Goal: Task Accomplishment & Management: Complete application form

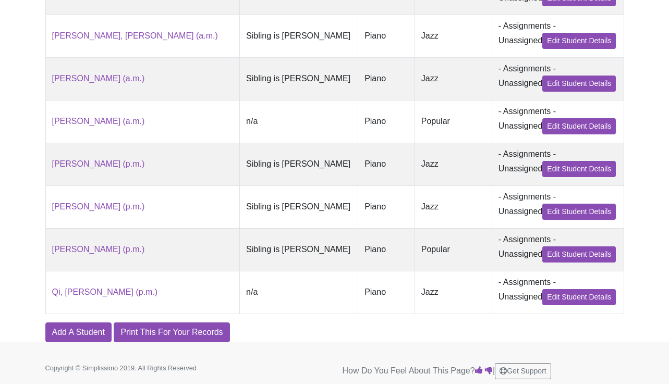
scroll to position [411, 0]
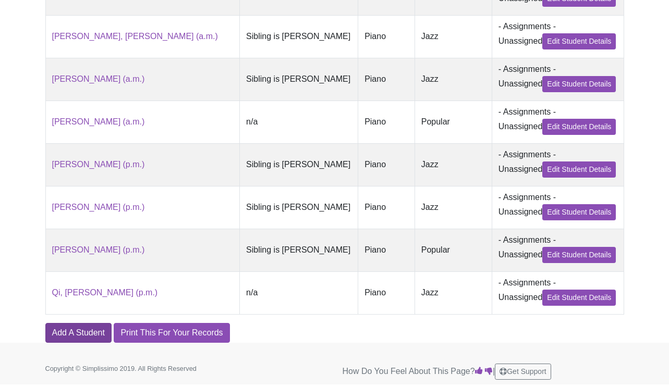
click at [81, 323] on link "Add A Student" at bounding box center [78, 333] width 66 height 20
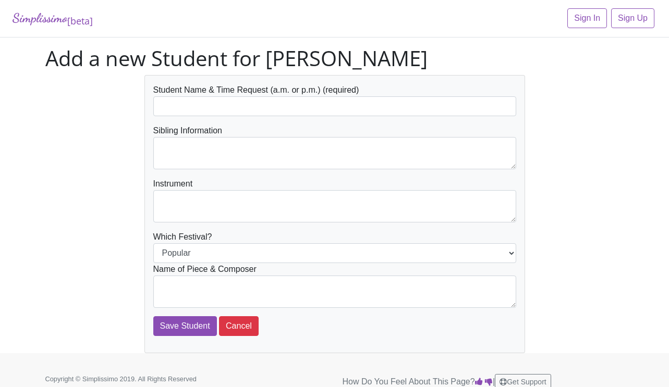
click at [268, 125] on div "Sibling Information" at bounding box center [334, 147] width 363 height 45
click at [276, 116] on form "Student Name & Time Request (a.m. or p.m.) (required) Sibling Information Instr…" at bounding box center [334, 210] width 363 height 252
click at [281, 111] on input "text" at bounding box center [334, 106] width 363 height 20
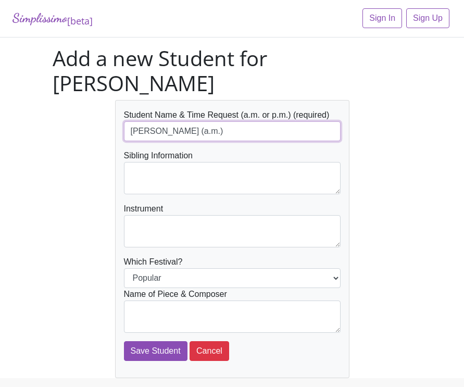
type input "[PERSON_NAME] (a.m.)"
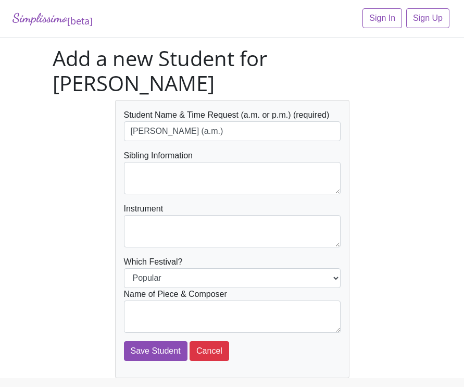
click at [215, 203] on div "Instrument" at bounding box center [232, 225] width 217 height 45
click at [215, 171] on form "Student Name & Time Request (a.m. or p.m.) (required) Houston, Rohan (a.m.) Sib…" at bounding box center [232, 235] width 217 height 252
click at [219, 162] on textarea at bounding box center [232, 178] width 217 height 32
type textarea "n/a"
click at [181, 215] on textarea at bounding box center [232, 231] width 217 height 32
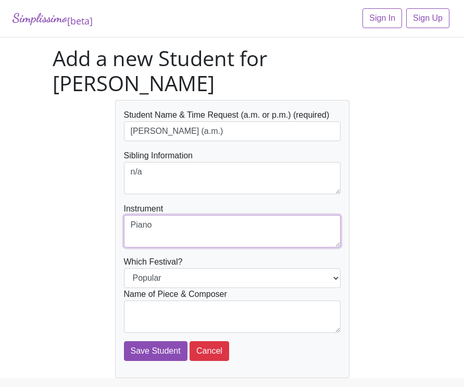
type textarea "Piano"
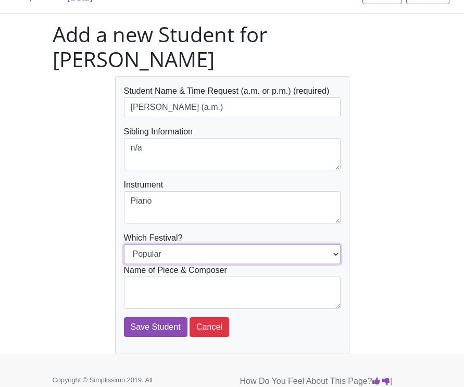
scroll to position [23, 0]
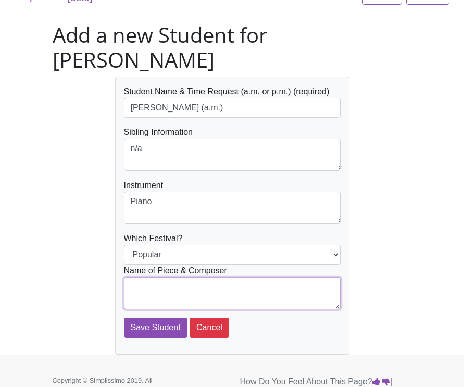
click at [175, 277] on textarea at bounding box center [232, 293] width 217 height 32
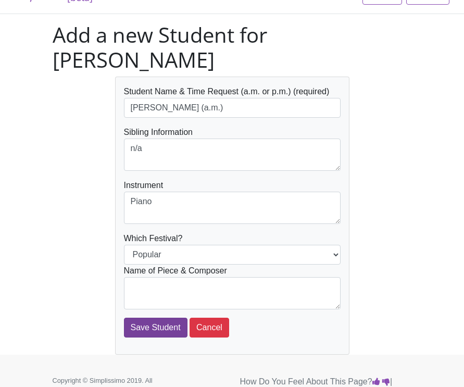
click at [151, 318] on input "Save Student" at bounding box center [156, 328] width 64 height 20
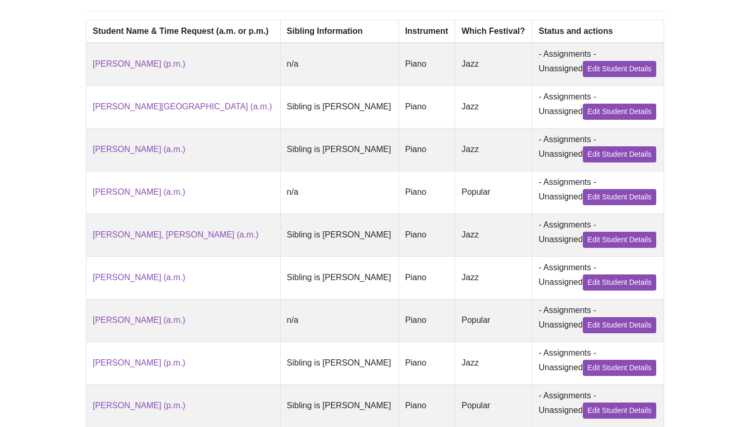
scroll to position [285, 0]
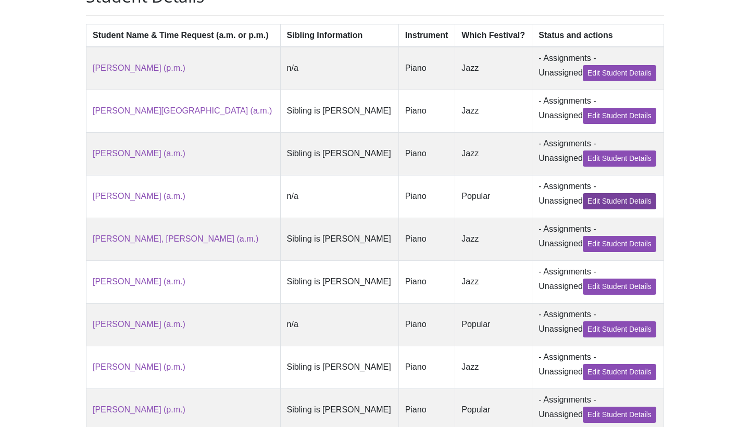
click at [464, 198] on link "Edit Student Details" at bounding box center [619, 201] width 73 height 16
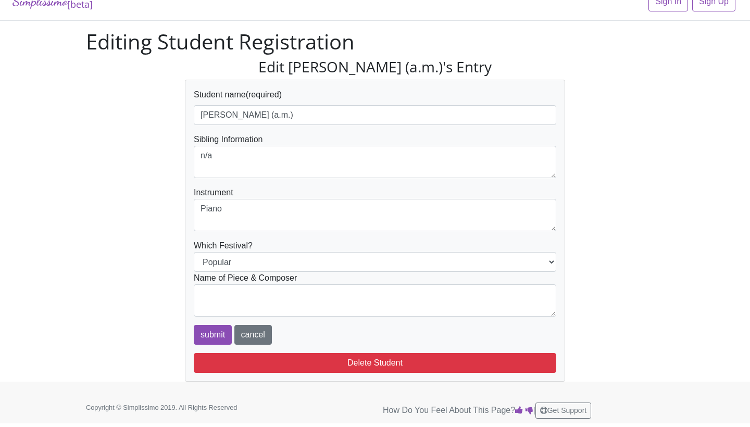
scroll to position [16, 0]
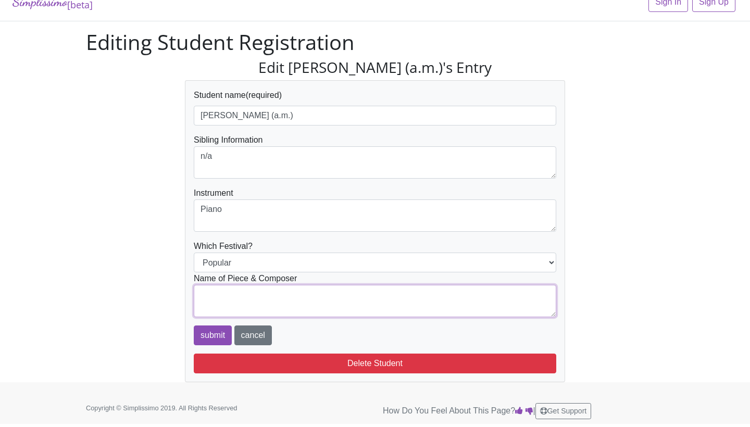
click at [412, 304] on textarea at bounding box center [375, 301] width 363 height 32
click at [212, 336] on input "submit" at bounding box center [213, 336] width 38 height 20
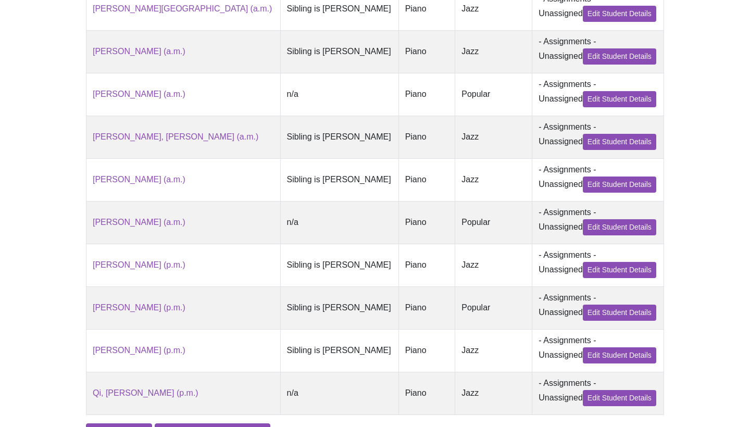
scroll to position [380, 0]
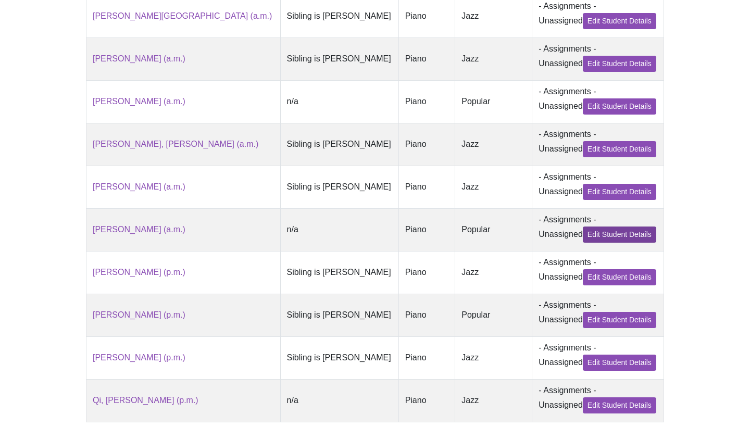
click at [583, 239] on link "Edit Student Details" at bounding box center [619, 235] width 73 height 16
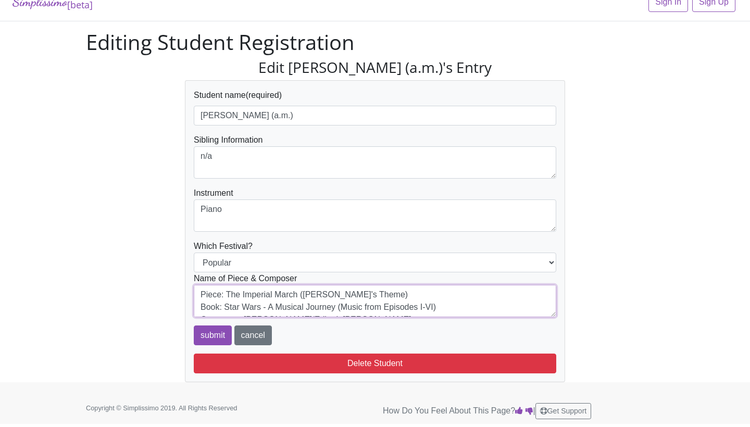
drag, startPoint x: 325, startPoint y: 309, endPoint x: 186, endPoint y: 257, distance: 148.4
click at [186, 257] on div "Student name (required) Nip, Nathaniel (a.m.) Sibling Information n/a Instrumen…" at bounding box center [375, 231] width 380 height 302
click at [297, 311] on textarea "Piece: The Imperial March (Darth Vader's Theme) Book: Star Wars - A Musical Jou…" at bounding box center [375, 301] width 363 height 32
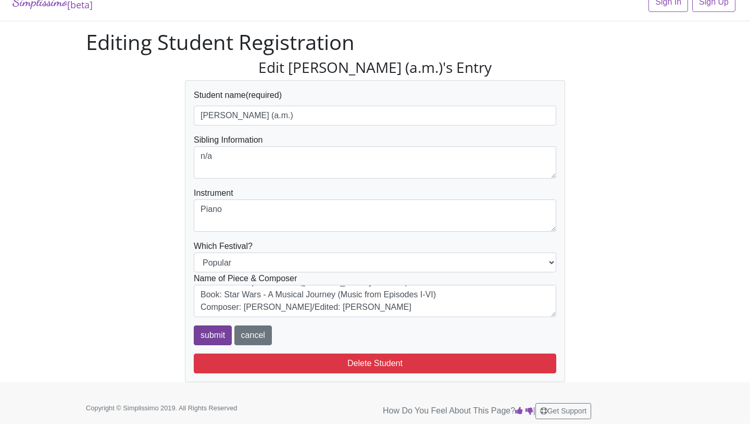
click at [210, 333] on input "submit" at bounding box center [213, 336] width 38 height 20
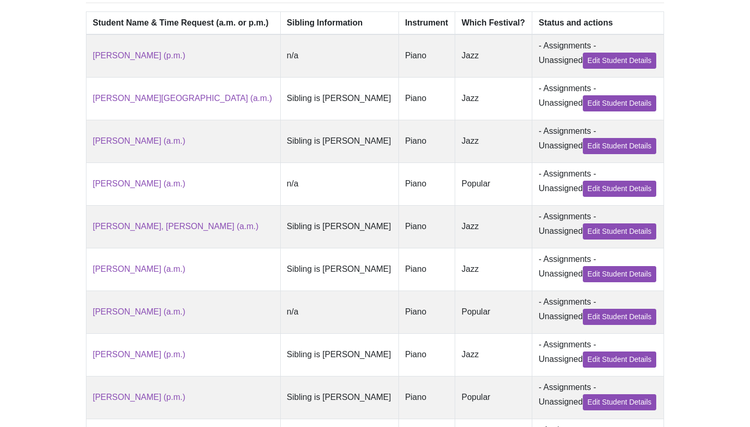
scroll to position [285, 0]
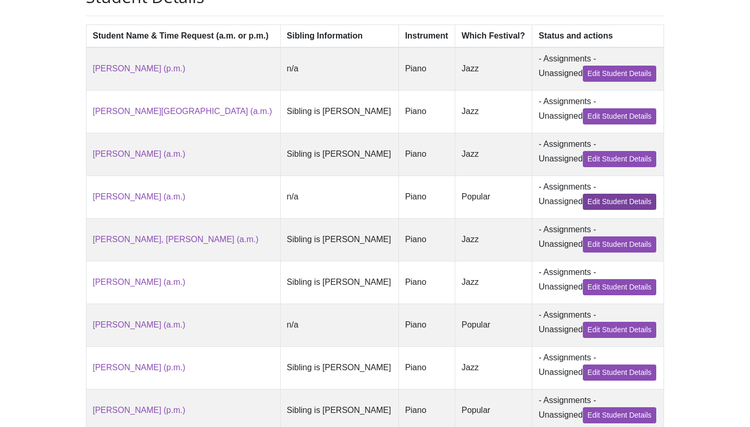
click at [590, 200] on link "Edit Student Details" at bounding box center [619, 202] width 73 height 16
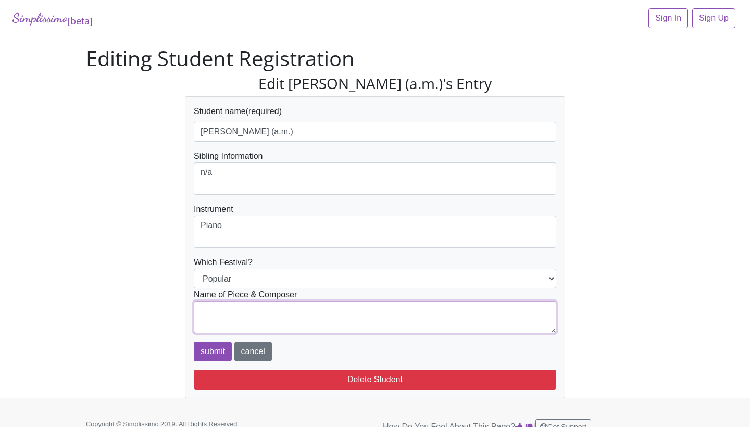
paste textarea "Piece: The Imperial March (Darth Vader's Theme) Book: Star Wars - A Musical Jou…"
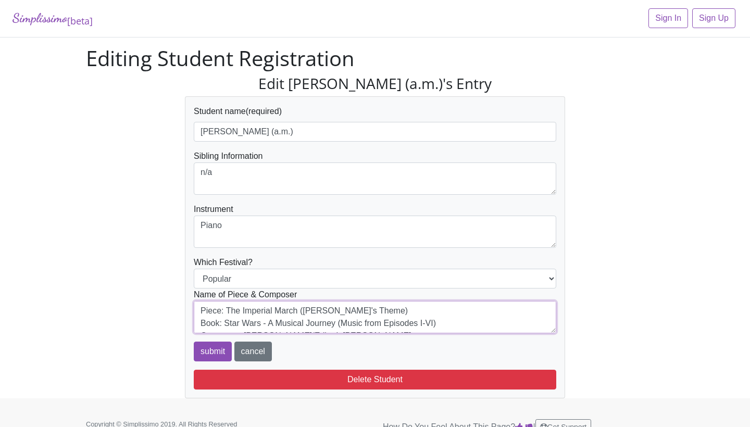
drag, startPoint x: 395, startPoint y: 309, endPoint x: 225, endPoint y: 310, distance: 169.9
click at [225, 310] on textarea "Piece: The Imperial March (Darth Vader's Theme) Book: Star Wars - A Musical Jou…" at bounding box center [375, 317] width 363 height 32
type textarea "Piece: Luke and Leia Book: Star Wars - A Musical Journey (Music from Episodes I…"
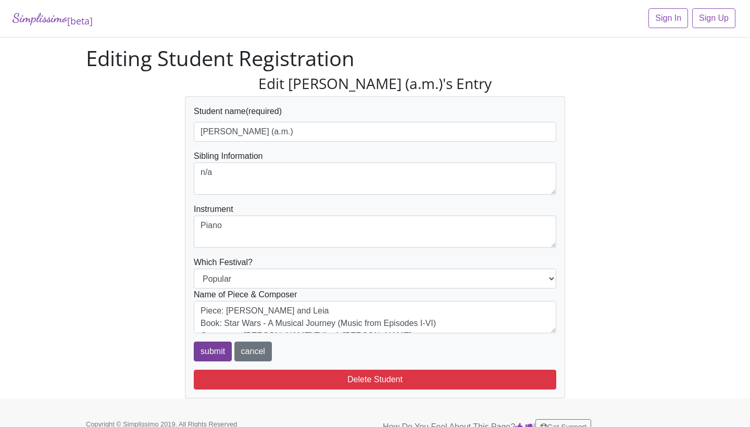
click at [209, 351] on input "submit" at bounding box center [213, 352] width 38 height 20
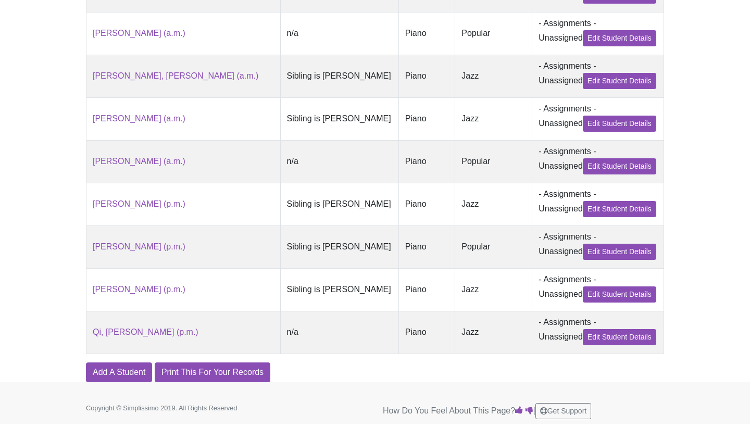
scroll to position [448, 0]
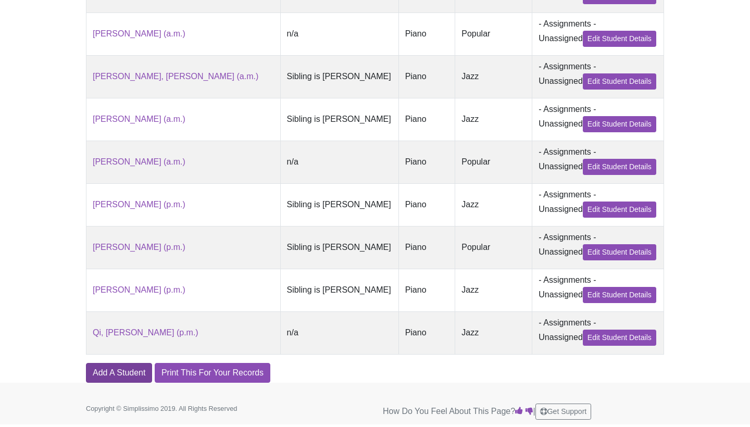
click at [125, 372] on link "Add A Student" at bounding box center [119, 373] width 66 height 20
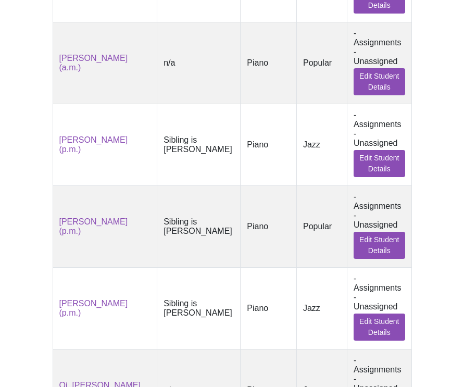
scroll to position [831, 0]
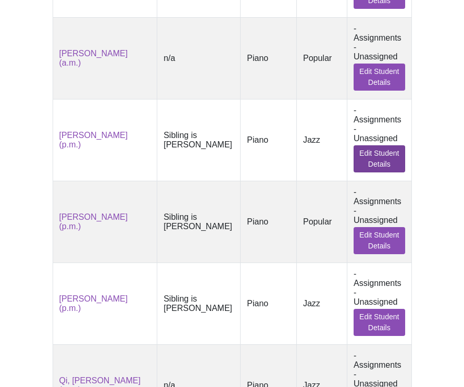
click at [365, 145] on link "Edit Student Details" at bounding box center [380, 158] width 52 height 27
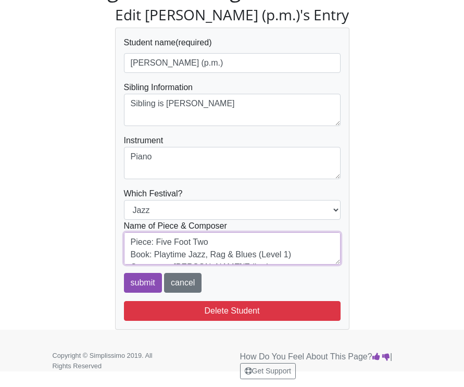
drag, startPoint x: 236, startPoint y: 256, endPoint x: 124, endPoint y: 214, distance: 119.1
click at [124, 214] on form "Student name (required) [PERSON_NAME] (p.m.) Sibling Information Sibling is [PE…" at bounding box center [232, 164] width 217 height 256
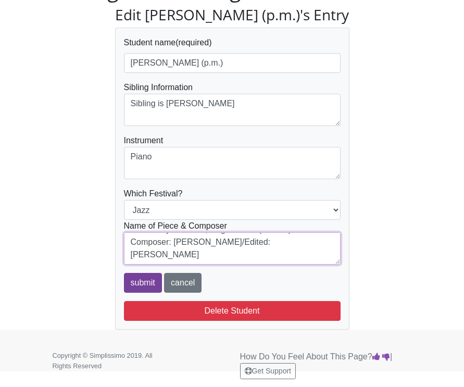
scroll to position [25, 0]
click at [143, 277] on input "submit" at bounding box center [143, 283] width 38 height 20
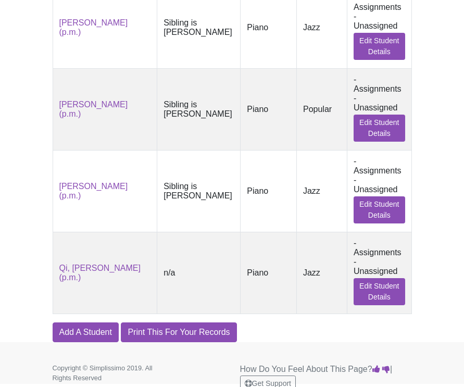
scroll to position [977, 0]
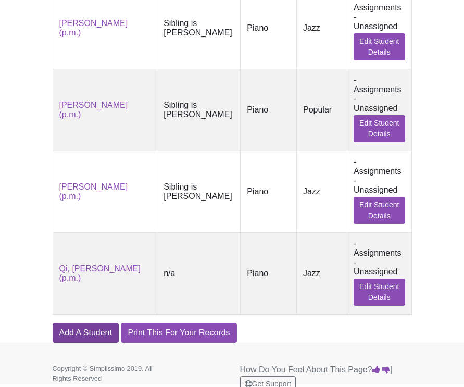
click at [101, 323] on link "Add A Student" at bounding box center [86, 333] width 66 height 20
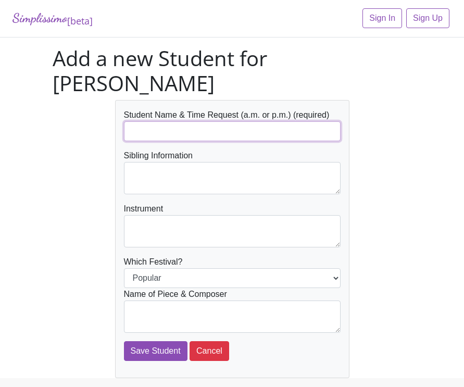
click at [179, 121] on input "text" at bounding box center [232, 131] width 217 height 20
type input "[PERSON_NAME]"
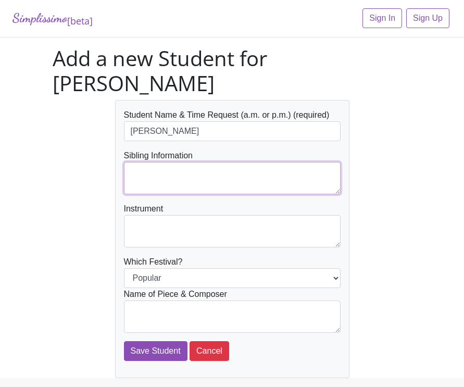
click at [168, 162] on textarea at bounding box center [232, 178] width 217 height 32
type textarea "n/a"
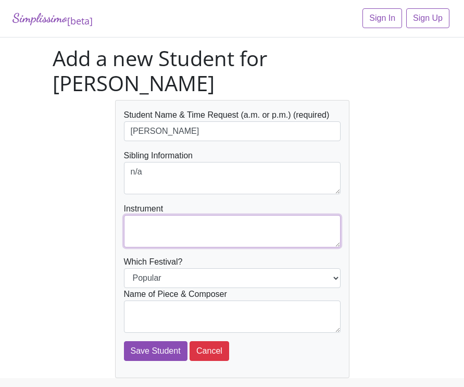
click at [147, 215] on textarea at bounding box center [232, 231] width 217 height 32
type textarea "Piano"
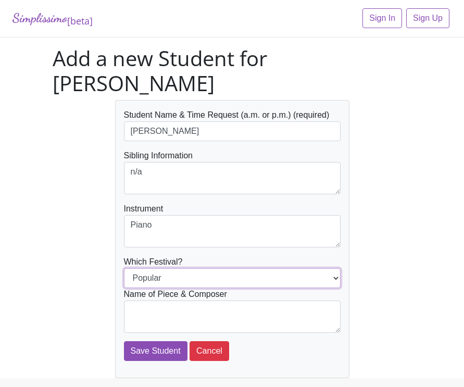
select select "Jazz"
drag, startPoint x: 154, startPoint y: 250, endPoint x: 153, endPoint y: 283, distance: 33.4
click at [153, 283] on form "Student Name & Time Request (a.m. or p.m.) (required) [PERSON_NAME] Sibling Inf…" at bounding box center [232, 235] width 217 height 252
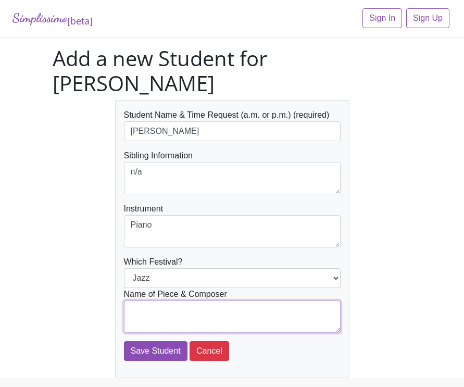
click at [153, 301] on textarea at bounding box center [232, 317] width 217 height 32
paste textarea "Piece: Five Foot Two Book: Playtime Jazz, Rag & Blues (Level 1) Composer: [PERS…"
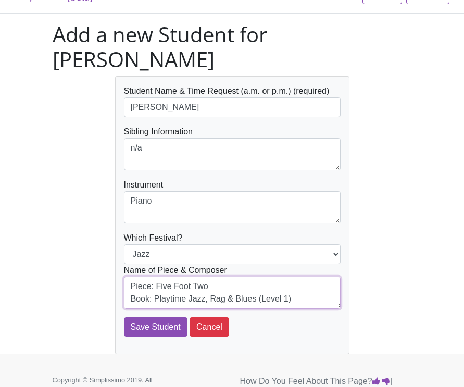
scroll to position [23, 0]
drag, startPoint x: 212, startPoint y: 261, endPoint x: 155, endPoint y: 260, distance: 57.3
click at [155, 277] on textarea "Piece: Five Foot Two Book: Playtime Jazz, Rag & Blues (Level 1) Composer: [PERS…" at bounding box center [232, 293] width 217 height 32
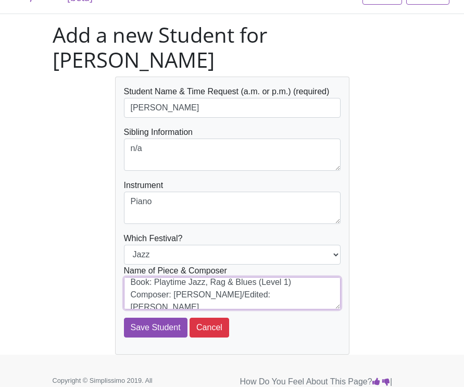
click at [181, 277] on textarea "Piece: Five Foot Two Book: Playtime Jazz, Rag & Blues (Level 1) Composer: [PERS…" at bounding box center [232, 293] width 217 height 32
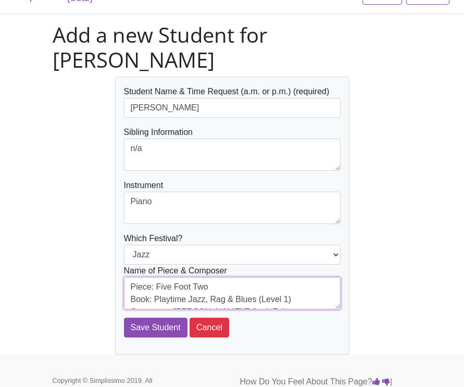
scroll to position [25, 0]
drag, startPoint x: 214, startPoint y: 259, endPoint x: 63, endPoint y: 319, distance: 162.3
click at [63, 319] on div "Student Name & Time Request (a.m. or p.m.) (required) [PERSON_NAME] Sibling Inf…" at bounding box center [232, 216] width 375 height 278
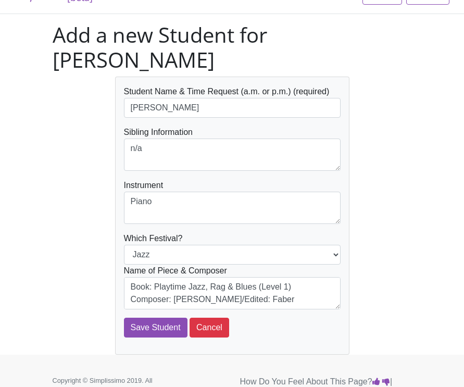
click at [70, 319] on div "Student Name & Time Request (a.m. or p.m.) (required) [PERSON_NAME] Sibling Inf…" at bounding box center [232, 216] width 375 height 278
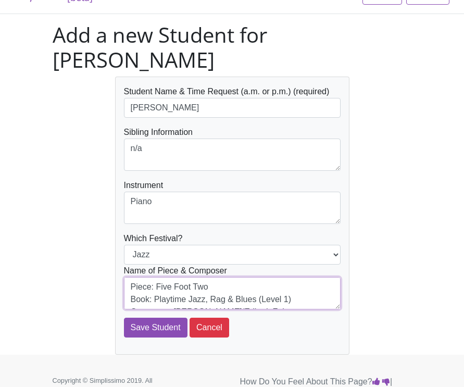
drag, startPoint x: 204, startPoint y: 263, endPoint x: 155, endPoint y: 262, distance: 48.5
click at [155, 277] on textarea "Piece: Five Foot Two Book: Playtime Jazz, Rag & Blues (Level 1) Composer: [PERS…" at bounding box center [232, 293] width 217 height 32
click at [161, 277] on textarea "Piece: I/m Always Ch Book: Playtime Jazz, Rag & Blues (Level 1) Composer: [PERS…" at bounding box center [232, 293] width 217 height 32
click at [214, 277] on textarea "Piece: I'm Always Ch Book: Playtime Jazz, Rag & Blues (Level 1) Composer: [PERS…" at bounding box center [232, 293] width 217 height 32
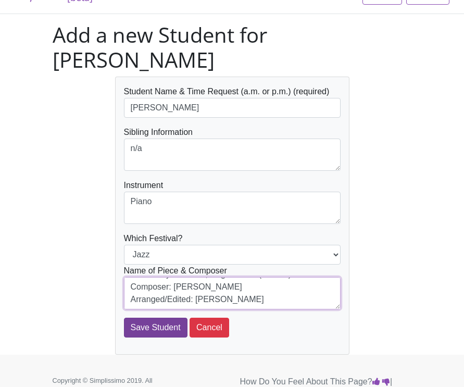
scroll to position [25, 0]
type textarea "Piece: I'm Always Chasing Rainbows Book: Playtime Jazz, Rag & Blues (Level 1) C…"
click at [173, 318] on input "Save Student" at bounding box center [156, 328] width 64 height 20
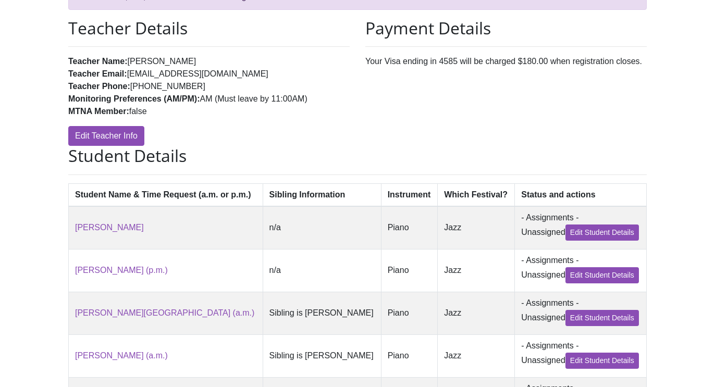
scroll to position [112, 0]
